Goal: Information Seeking & Learning: Learn about a topic

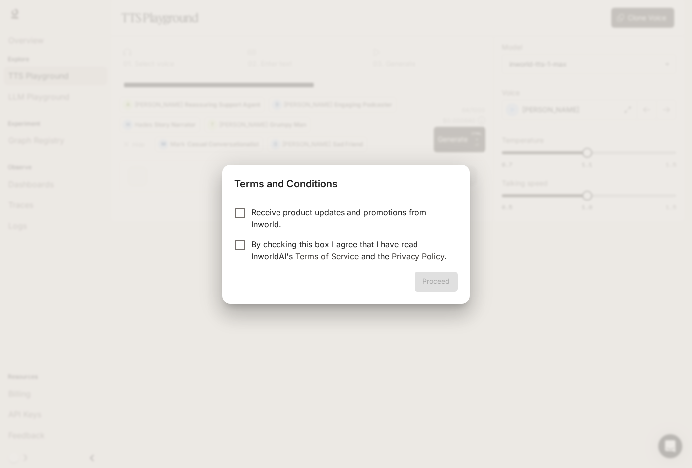
click at [483, 45] on div "Terms and Conditions Receive product updates and promotions from Inworld. By ch…" at bounding box center [346, 234] width 692 height 468
click at [426, 70] on div "Terms and Conditions Receive product updates and promotions from Inworld. By ch…" at bounding box center [346, 234] width 692 height 468
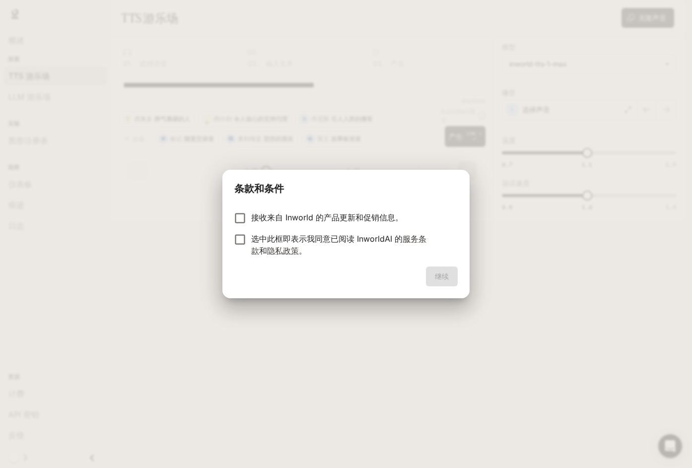
click at [326, 312] on div "条款和条件 接收来自 Inworld 的产品更新和促销信息。 选中此框即表示我同意已阅读 InworldAI 的 服务条款 和 隐私政策 。 继续" at bounding box center [346, 234] width 692 height 468
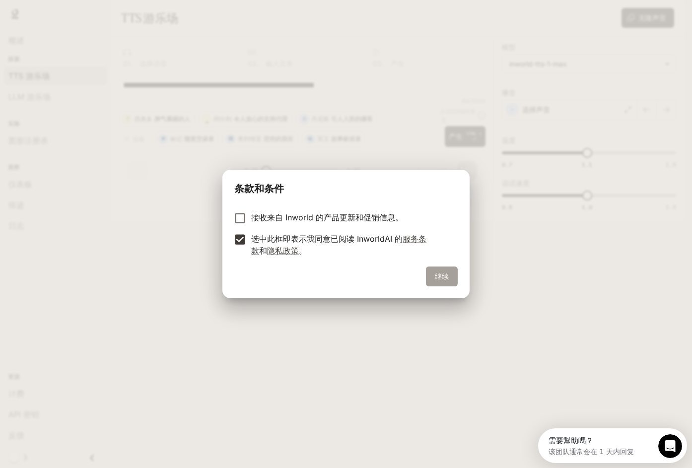
click at [439, 271] on font "继续" at bounding box center [442, 276] width 14 height 12
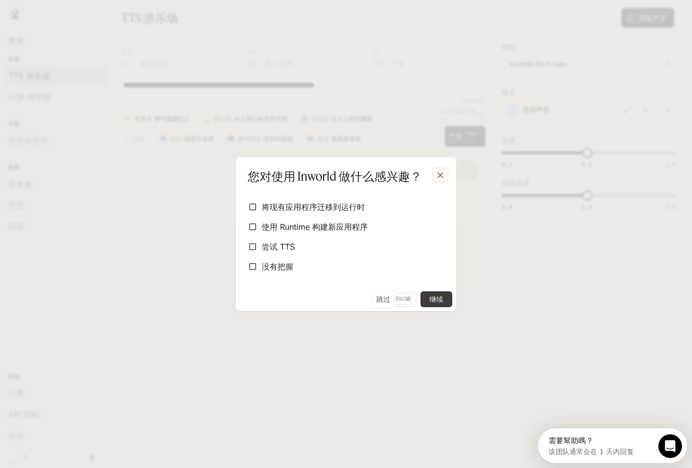
click at [436, 171] on icon "button" at bounding box center [440, 175] width 10 height 10
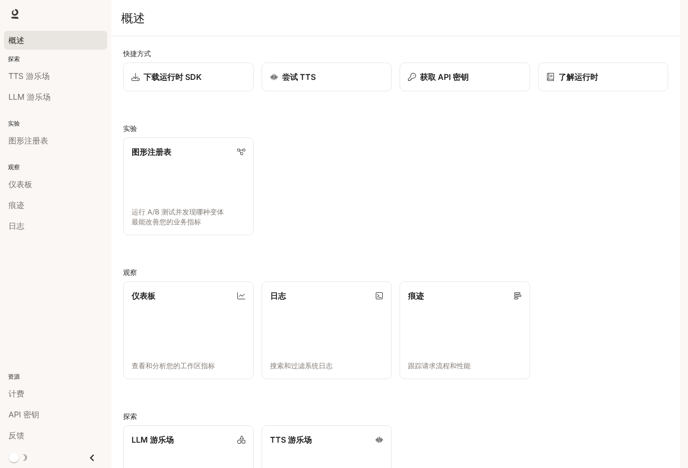
click at [36, 45] on div "概述" at bounding box center [55, 40] width 94 height 12
click at [23, 62] on p "探索" at bounding box center [55, 59] width 111 height 9
click at [21, 60] on p "探索" at bounding box center [55, 59] width 111 height 9
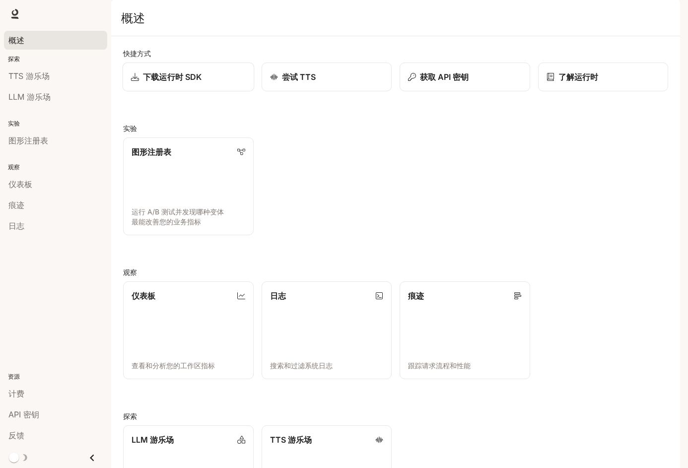
click at [191, 82] on font "下载运行时 SDK" at bounding box center [172, 77] width 59 height 10
click at [48, 37] on div "概述" at bounding box center [55, 40] width 94 height 12
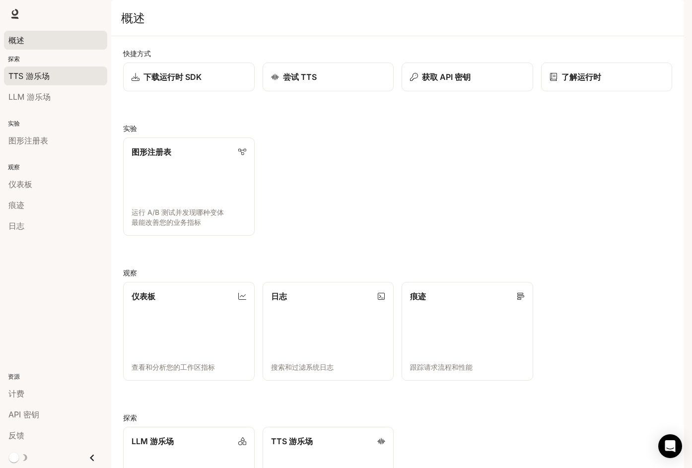
click at [42, 78] on font "TTS 游乐场" at bounding box center [28, 76] width 41 height 10
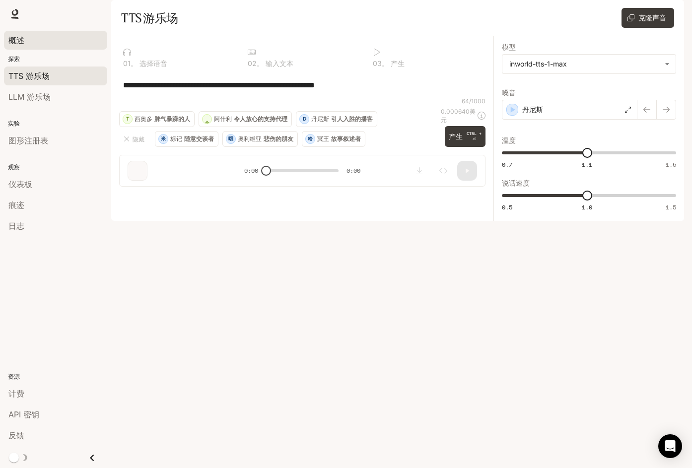
click at [40, 43] on div "概述" at bounding box center [55, 40] width 94 height 12
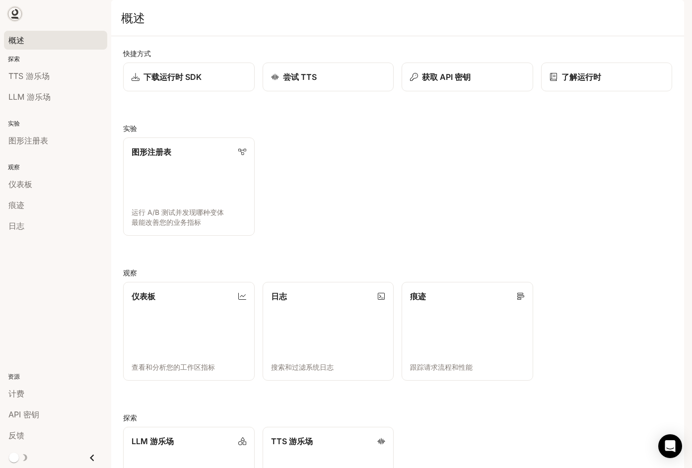
click at [19, 14] on icon at bounding box center [15, 14] width 10 height 10
click at [30, 41] on div "概述" at bounding box center [55, 40] width 94 height 12
click at [150, 82] on font "下载运行时 SDK" at bounding box center [172, 77] width 59 height 10
click at [35, 210] on div "痕迹" at bounding box center [55, 205] width 94 height 12
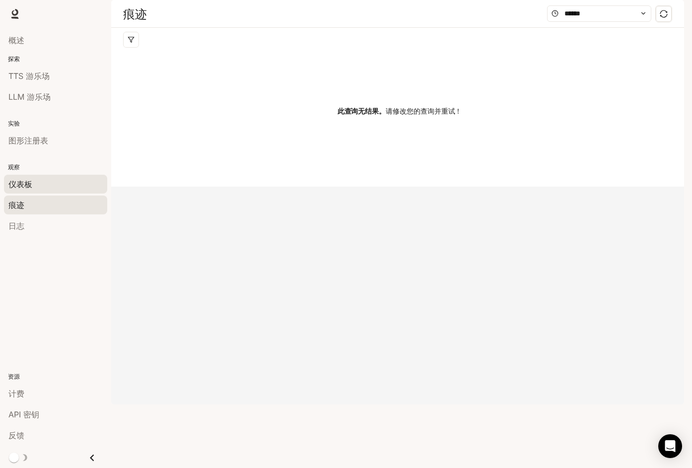
click at [51, 192] on link "仪表板" at bounding box center [55, 184] width 103 height 19
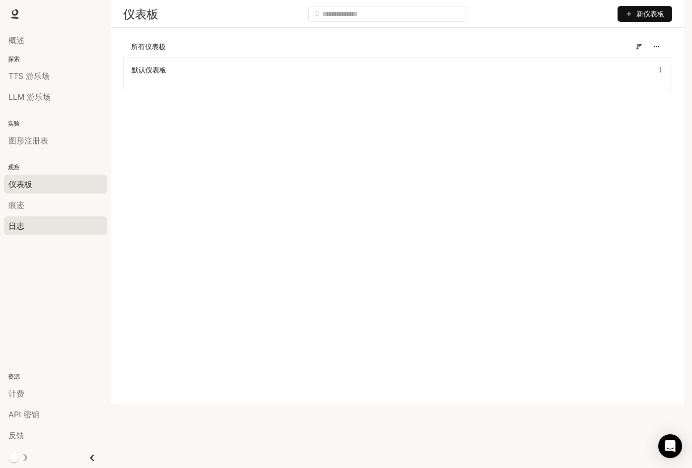
click at [58, 227] on div "日志" at bounding box center [55, 226] width 94 height 12
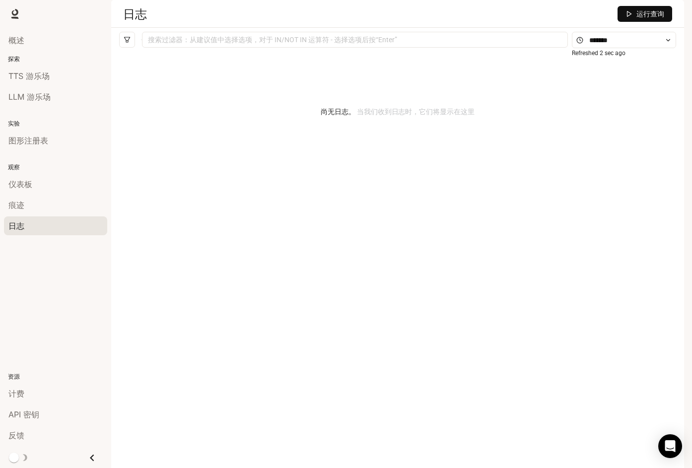
click at [26, 30] on li "概述" at bounding box center [55, 40] width 111 height 21
click at [20, 13] on link at bounding box center [15, 14] width 14 height 14
